Goal: Task Accomplishment & Management: Complete application form

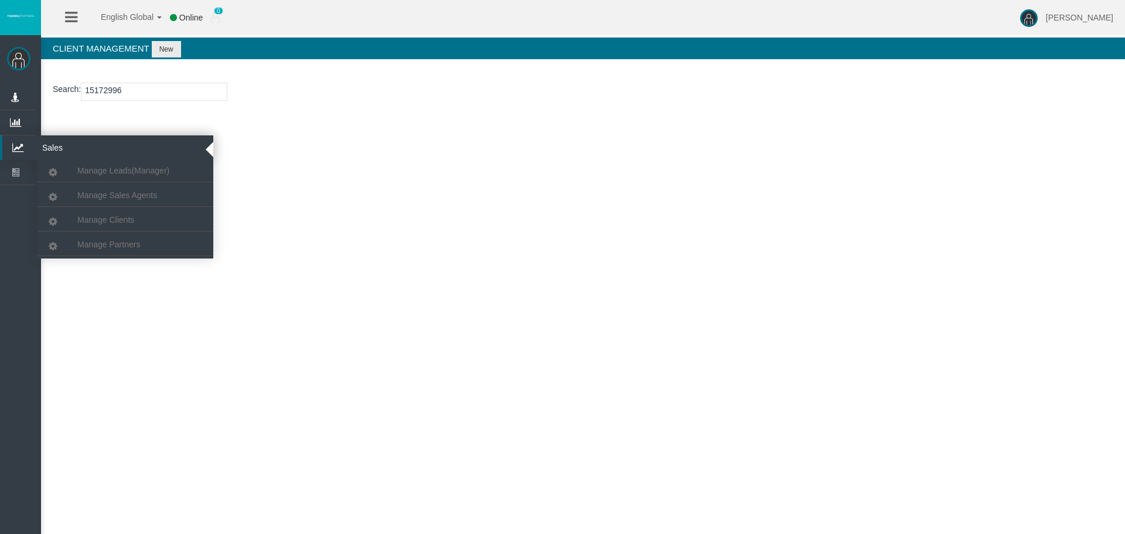
click at [27, 153] on icon at bounding box center [17, 147] width 31 height 25
click at [83, 218] on span "Manage Clients" at bounding box center [105, 219] width 57 height 9
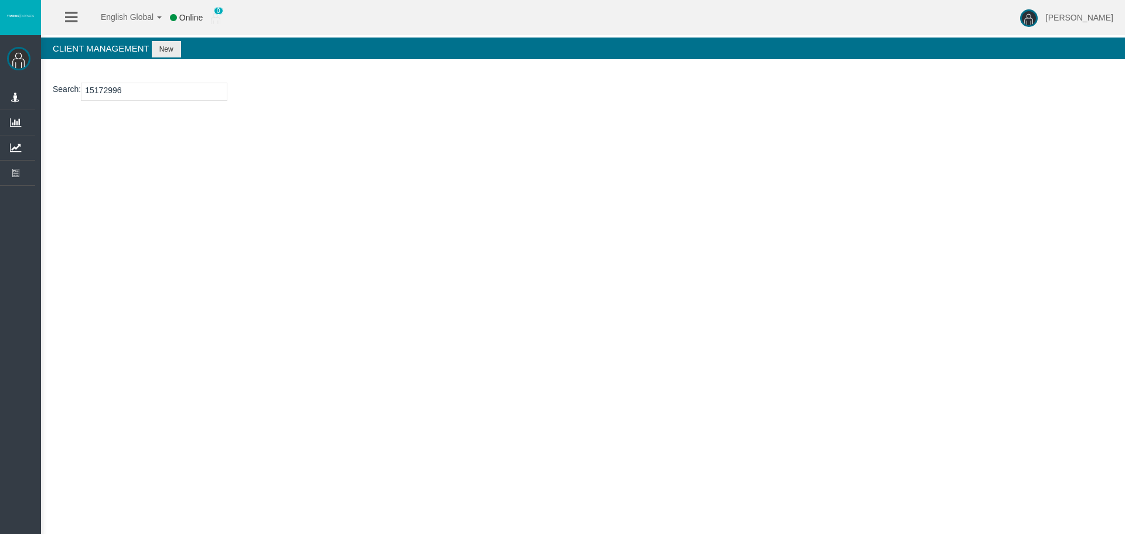
click at [107, 88] on input "15172996" at bounding box center [154, 92] width 146 height 18
click at [169, 43] on button "New" at bounding box center [166, 49] width 29 height 16
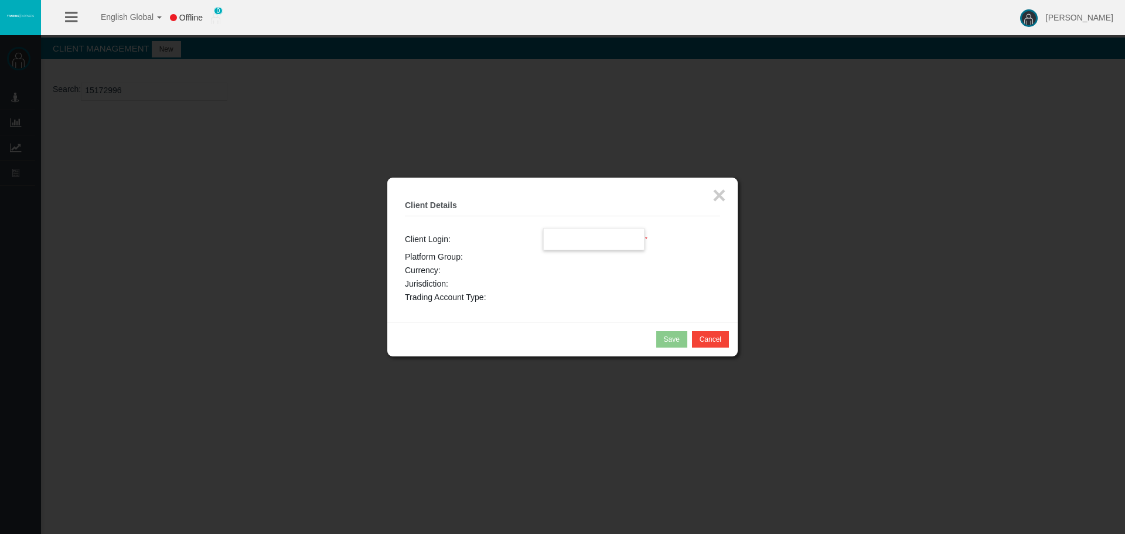
click at [572, 238] on input "text" at bounding box center [594, 239] width 101 height 21
paste input "15172996"
click at [639, 246] on input "15172996" at bounding box center [594, 239] width 101 height 21
type input "15172996"
click at [717, 196] on button "×" at bounding box center [719, 194] width 13 height 23
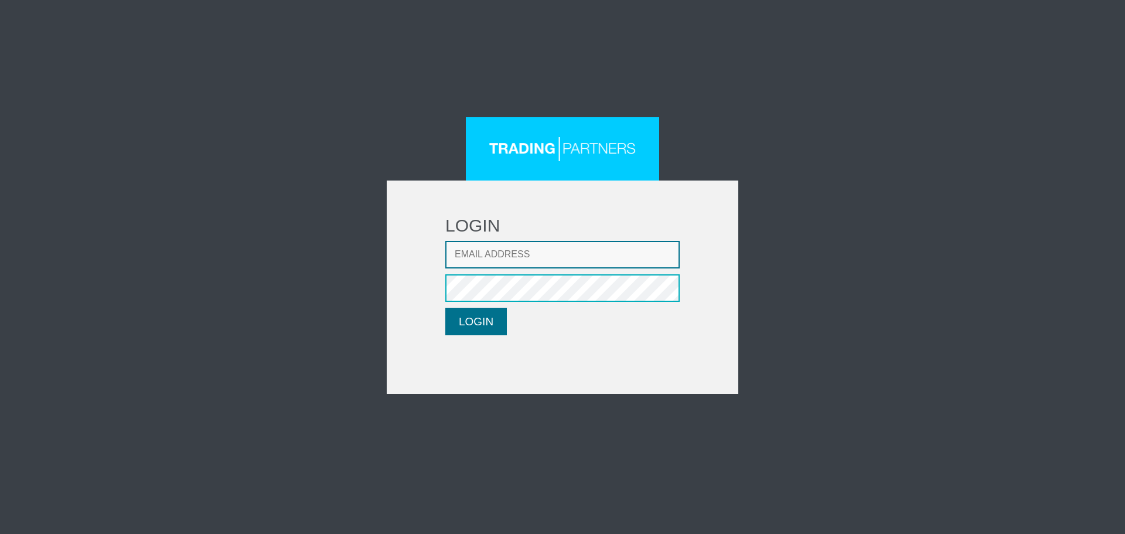
type input "CRousou@fxcess.com"
click at [455, 320] on button "LOGIN" at bounding box center [476, 322] width 62 height 28
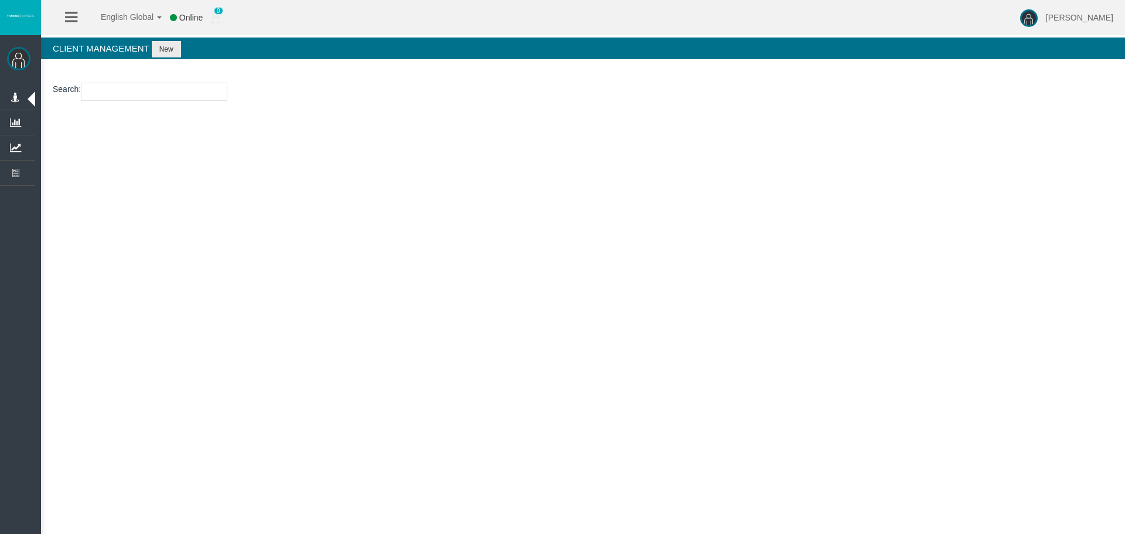
click at [152, 93] on input "number" at bounding box center [154, 92] width 146 height 18
paste input "15172996"
type input "15172996"
click at [162, 51] on button "New" at bounding box center [166, 49] width 29 height 16
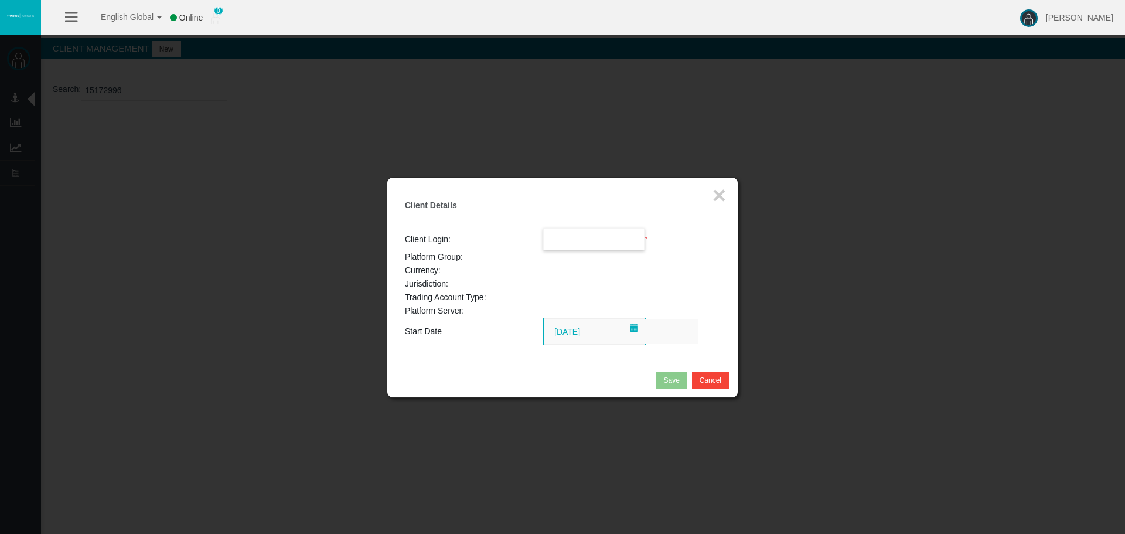
click at [590, 240] on input "text" at bounding box center [594, 239] width 101 height 21
paste input "15172996"
type input "15172996"
click at [724, 192] on button "×" at bounding box center [719, 194] width 13 height 23
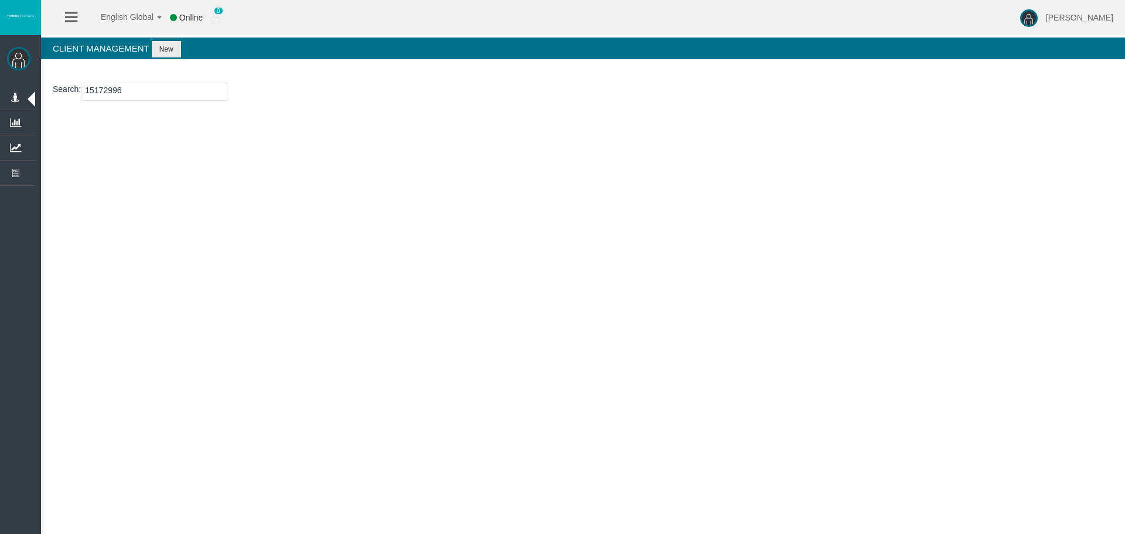
click at [350, 200] on div "English Global 简体中文 English Global 日本語 한국어 Online 0 Chrystalla Rousou Help Log …" at bounding box center [562, 267] width 1125 height 534
click at [118, 93] on input "15172996" at bounding box center [154, 92] width 146 height 18
paste input "53"
type input "15172953"
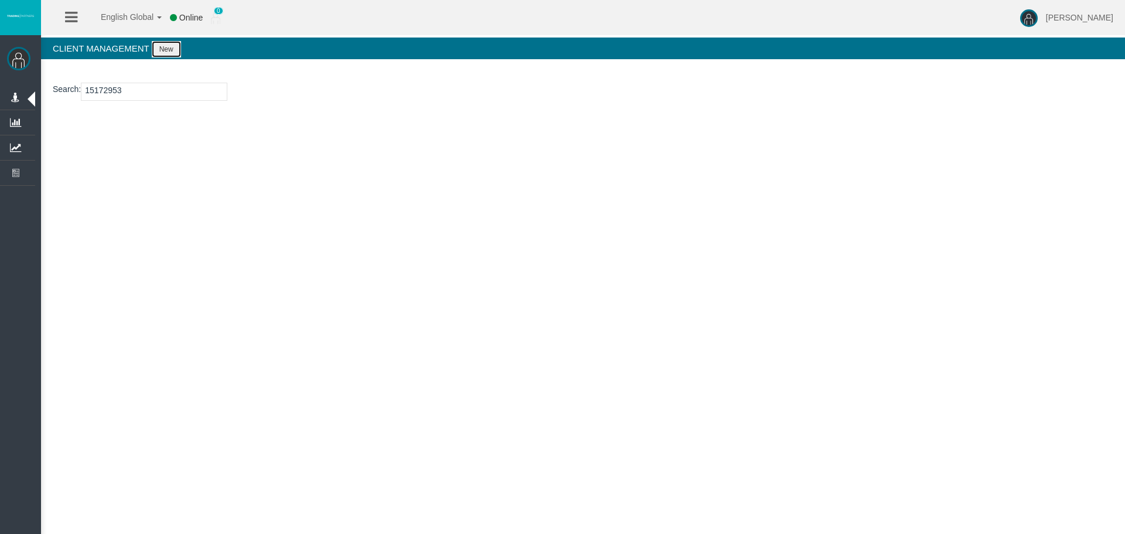
click at [171, 46] on button "New" at bounding box center [166, 49] width 29 height 16
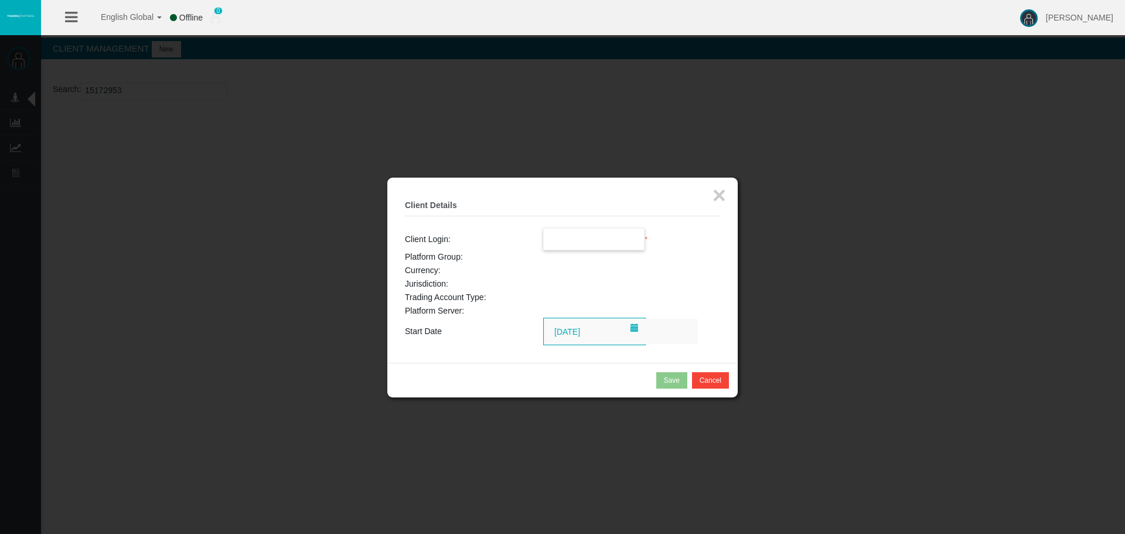
click at [592, 247] on input "text" at bounding box center [594, 239] width 101 height 21
paste input "15172953"
click at [570, 264] on span "15172953" at bounding box center [568, 259] width 36 height 9
type input "15172953"
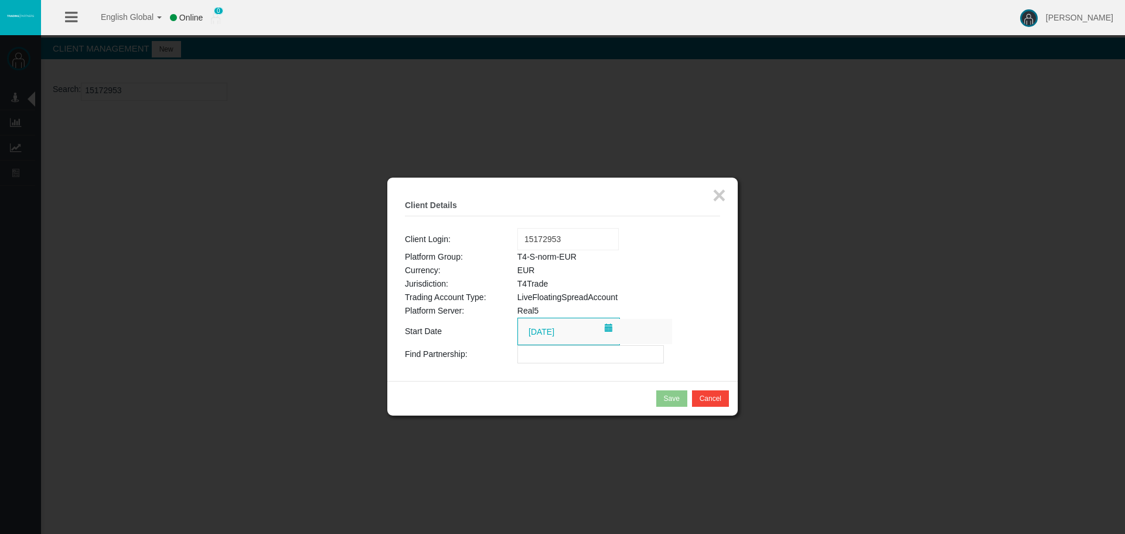
click at [527, 355] on input "text" at bounding box center [590, 354] width 146 height 18
paste input "IBhjgx4"
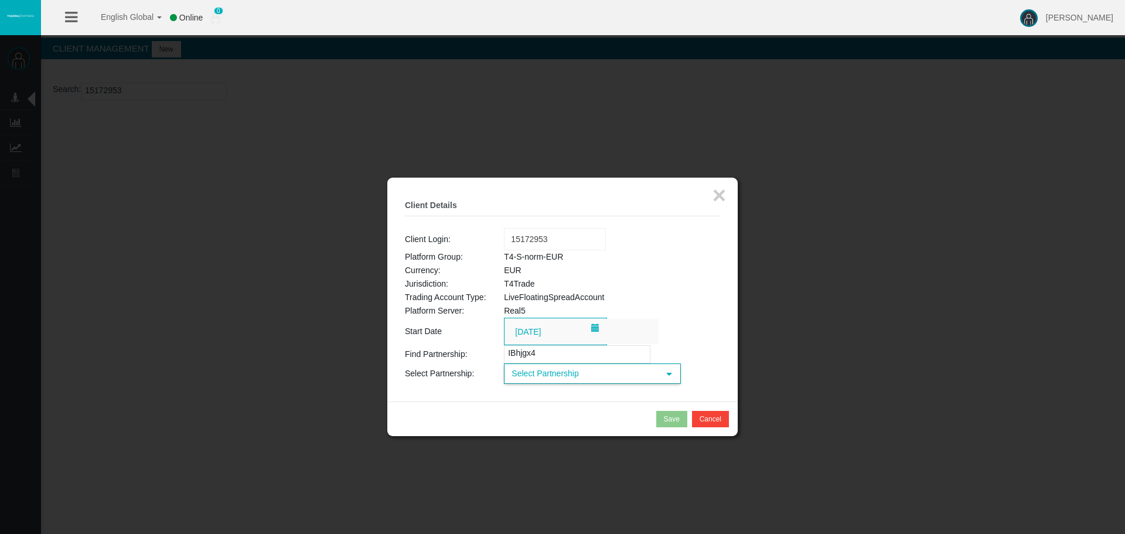
type input "IBhjgx4"
click at [549, 377] on span "Select Partnership" at bounding box center [582, 373] width 154 height 18
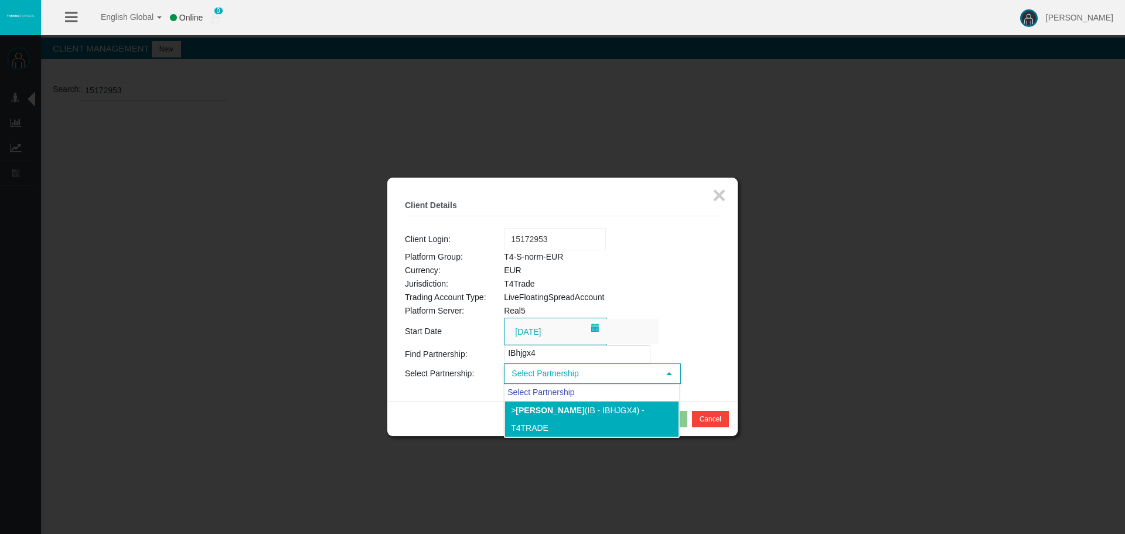
click at [547, 404] on li "> Luis Casas (IB - IBhjgx4) - T4Trade" at bounding box center [592, 419] width 175 height 36
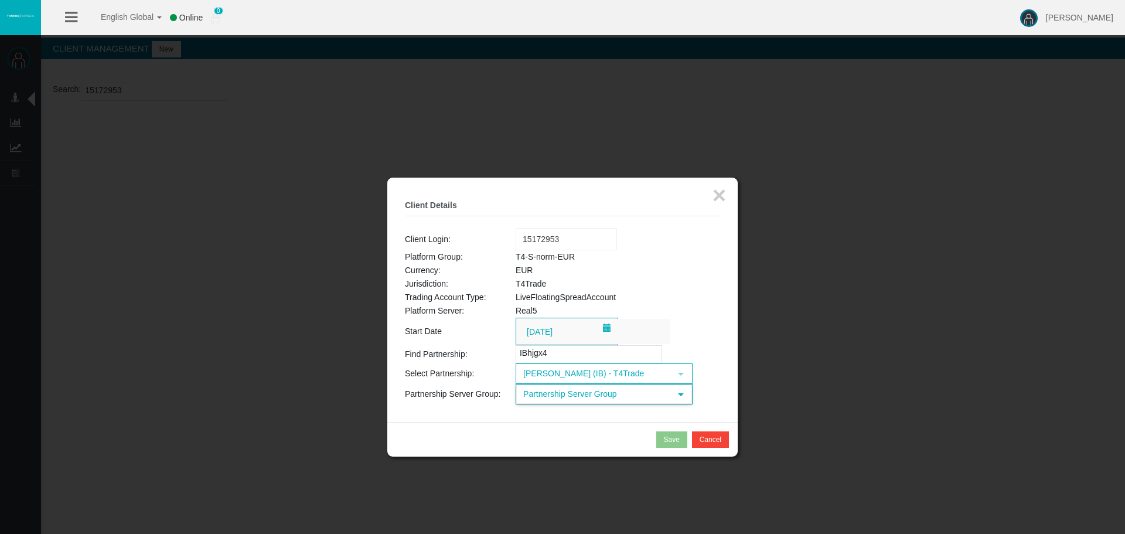
click at [541, 398] on span "Partnership Server Group" at bounding box center [594, 394] width 154 height 18
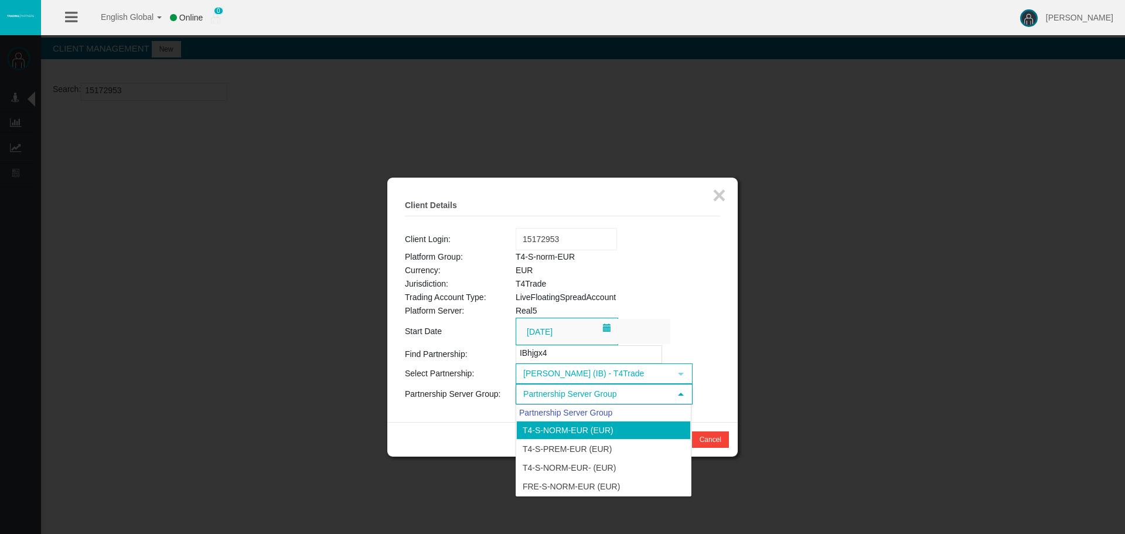
click at [540, 428] on li "T4-S-norm-EUR (EUR)" at bounding box center [603, 430] width 175 height 19
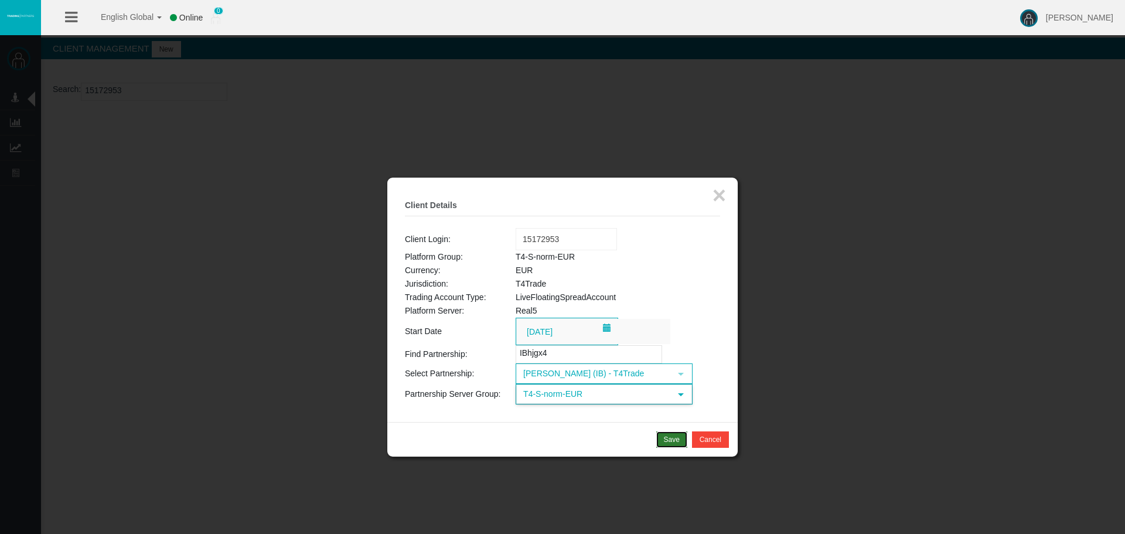
click at [664, 438] on div "Save" at bounding box center [672, 439] width 16 height 11
